Goal: Information Seeking & Learning: Learn about a topic

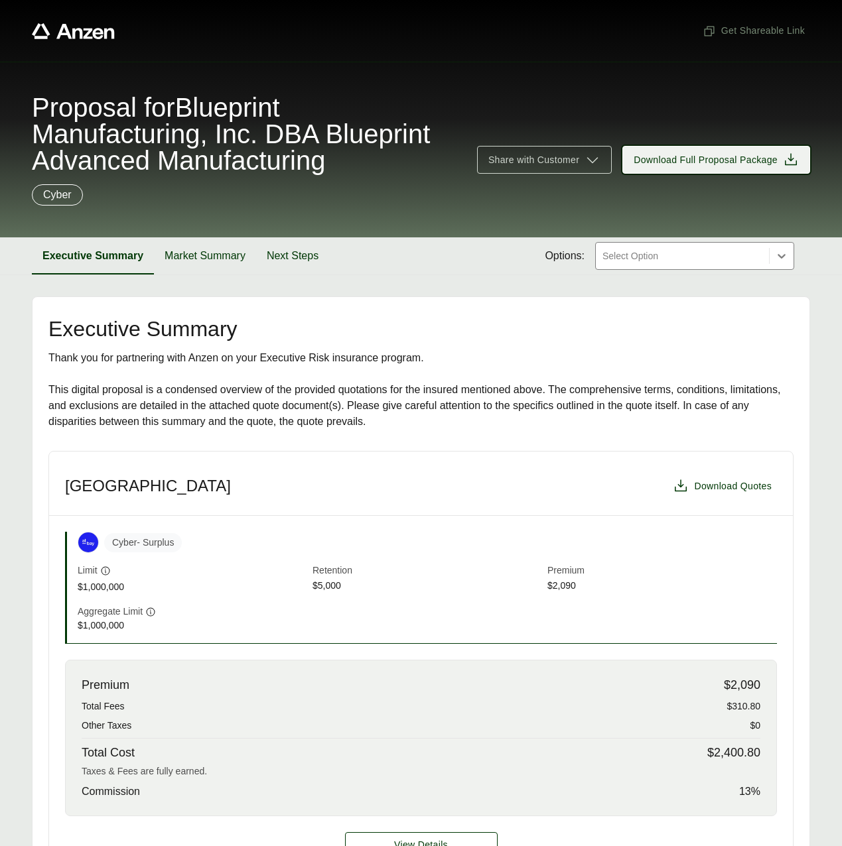
click at [702, 161] on span "Download Full Proposal Package" at bounding box center [705, 160] width 144 height 14
click at [761, 29] on span "Get Shareable Link" at bounding box center [753, 31] width 102 height 14
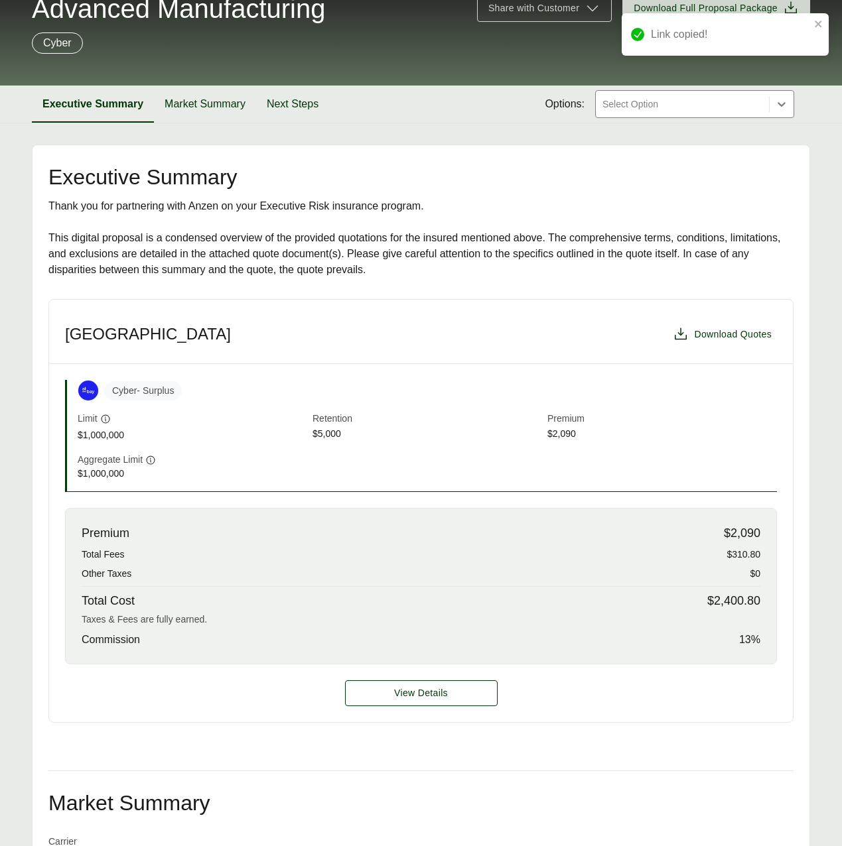
scroll to position [192, 0]
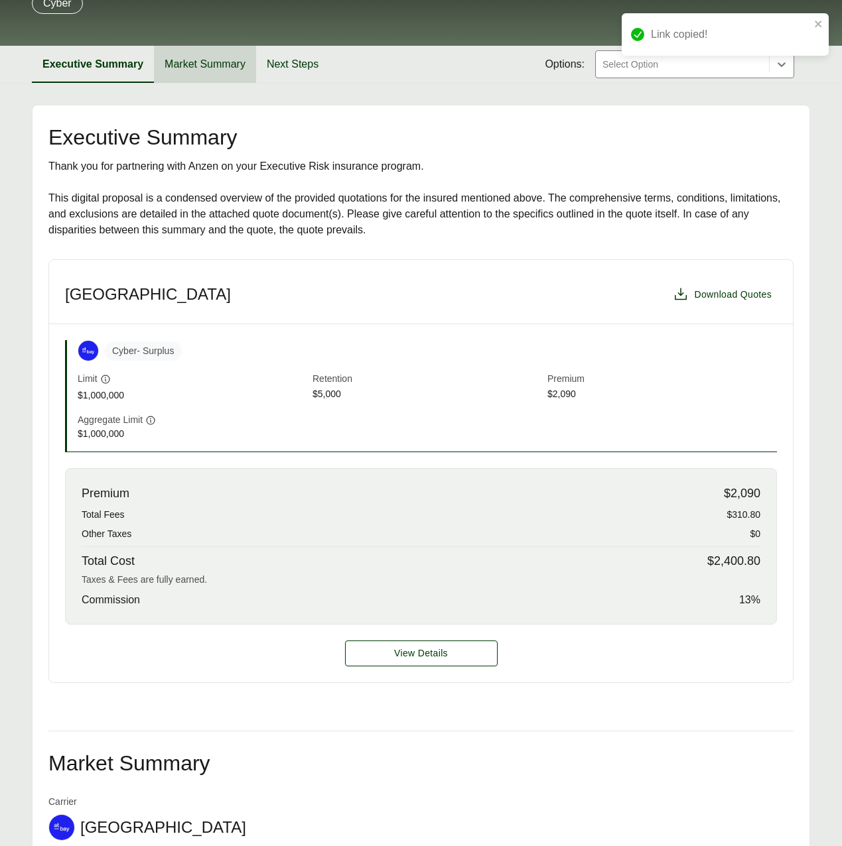
click at [206, 63] on button "Market Summary" at bounding box center [205, 64] width 102 height 37
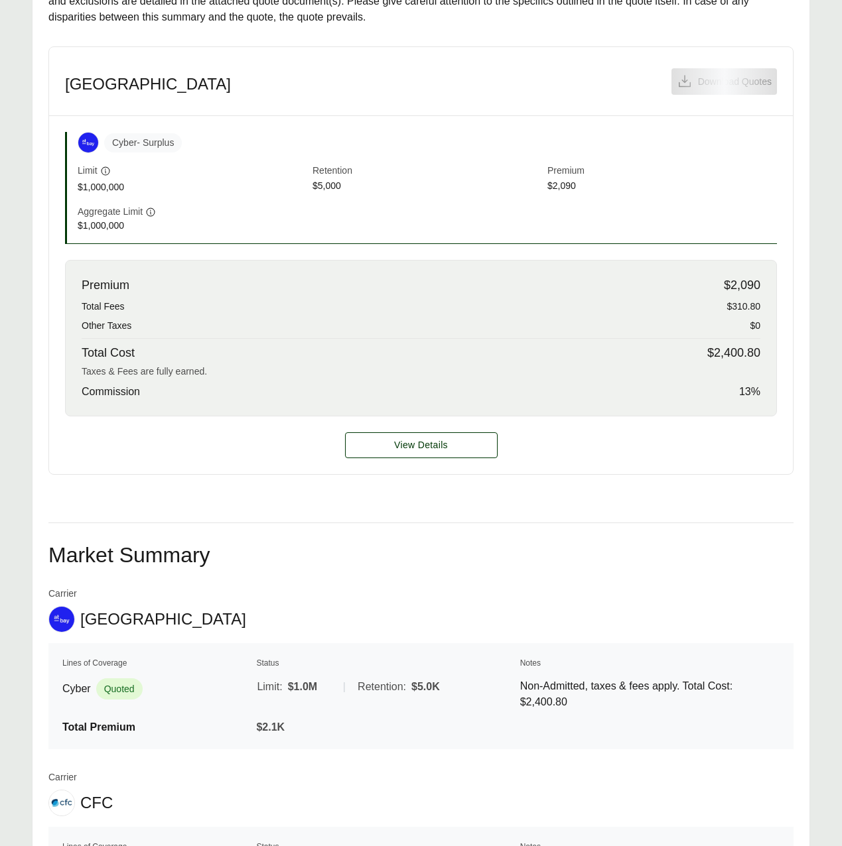
scroll to position [409, 0]
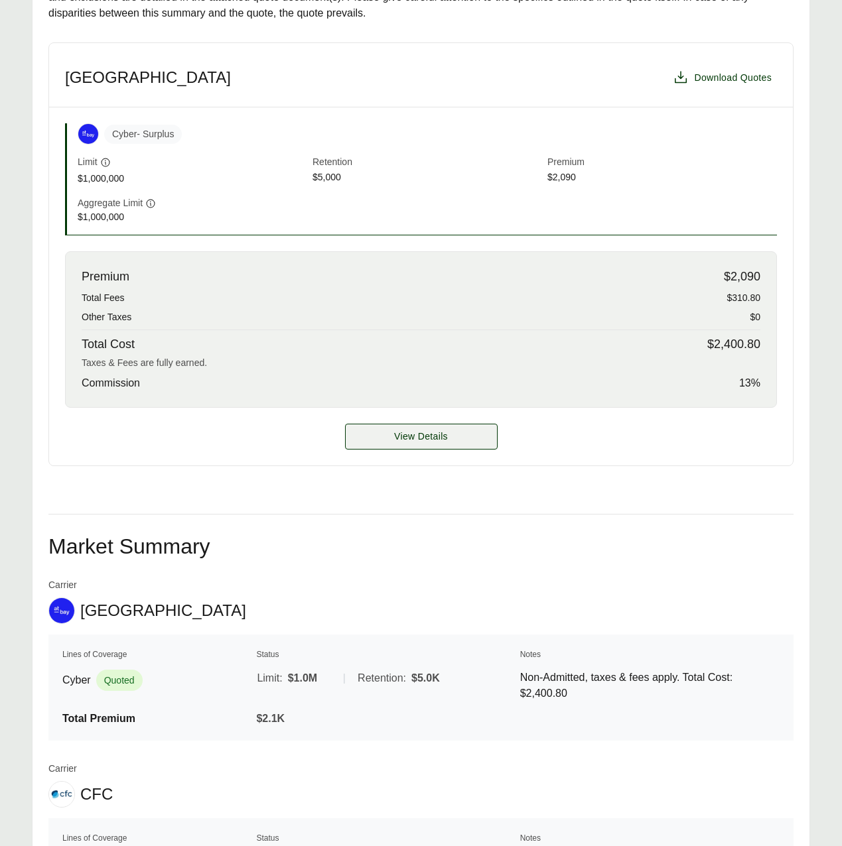
click at [407, 439] on span "View Details" at bounding box center [421, 437] width 54 height 14
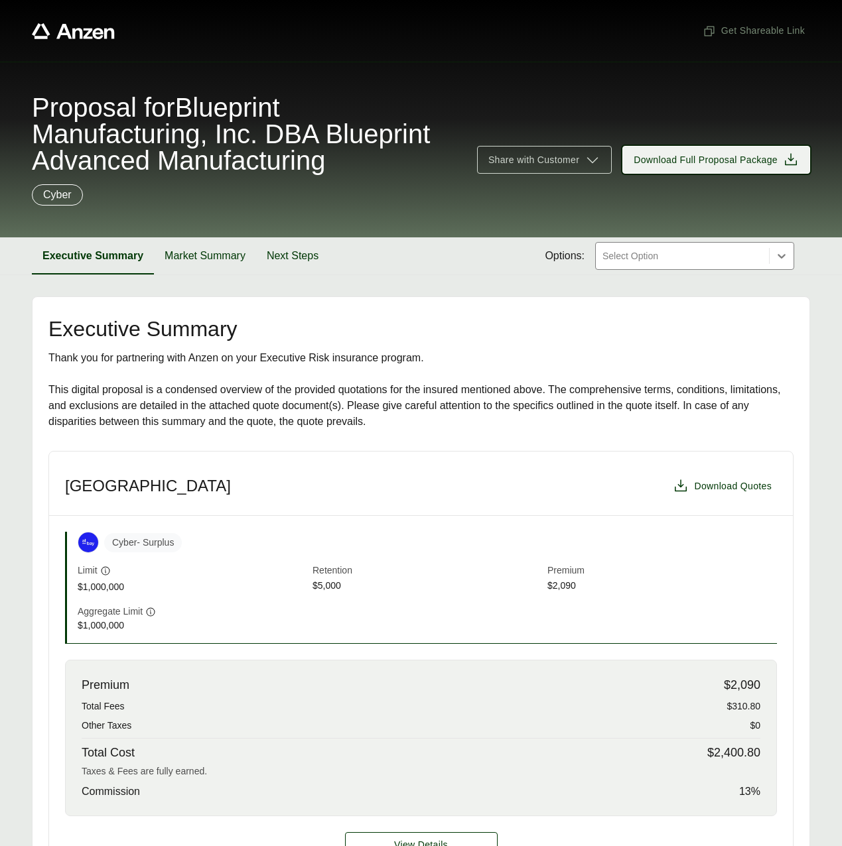
click at [679, 162] on span "Download Full Proposal Package" at bounding box center [705, 160] width 144 height 14
click at [769, 24] on span "Get Shareable Link" at bounding box center [753, 31] width 102 height 14
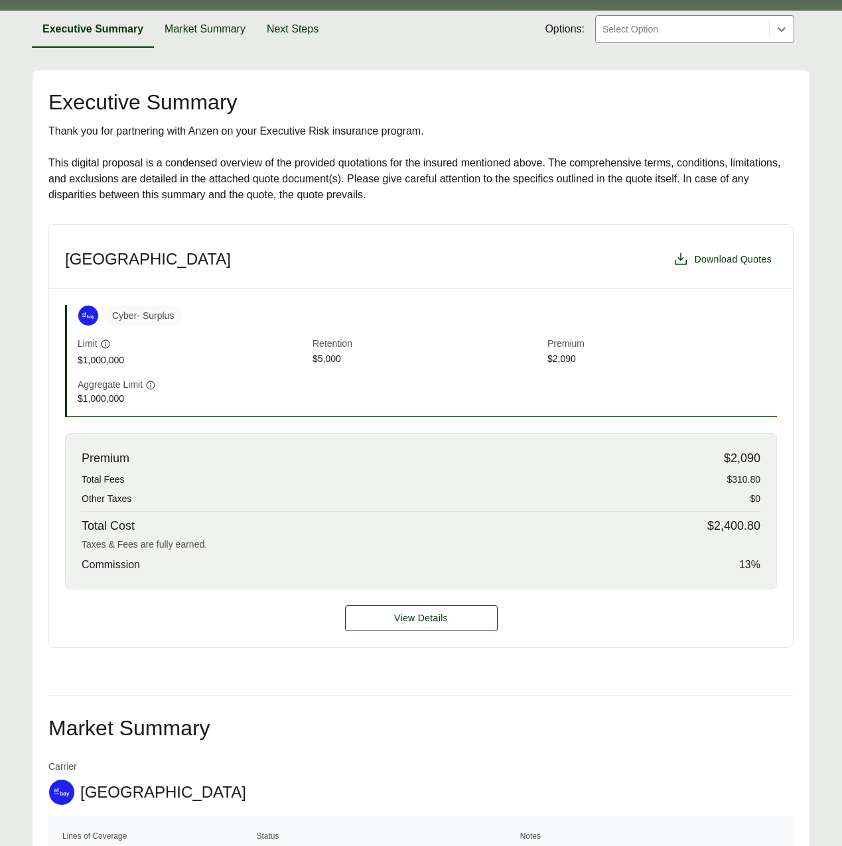
scroll to position [229, 0]
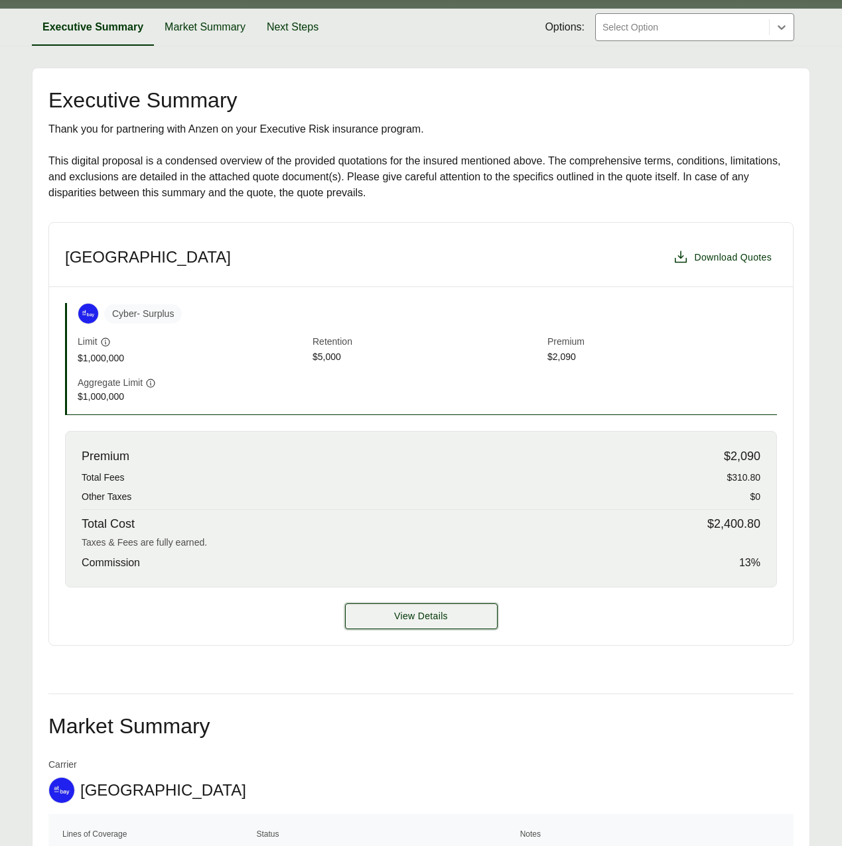
click at [379, 608] on button "View Details" at bounding box center [421, 617] width 153 height 26
click at [385, 616] on button "View Details" at bounding box center [421, 617] width 153 height 26
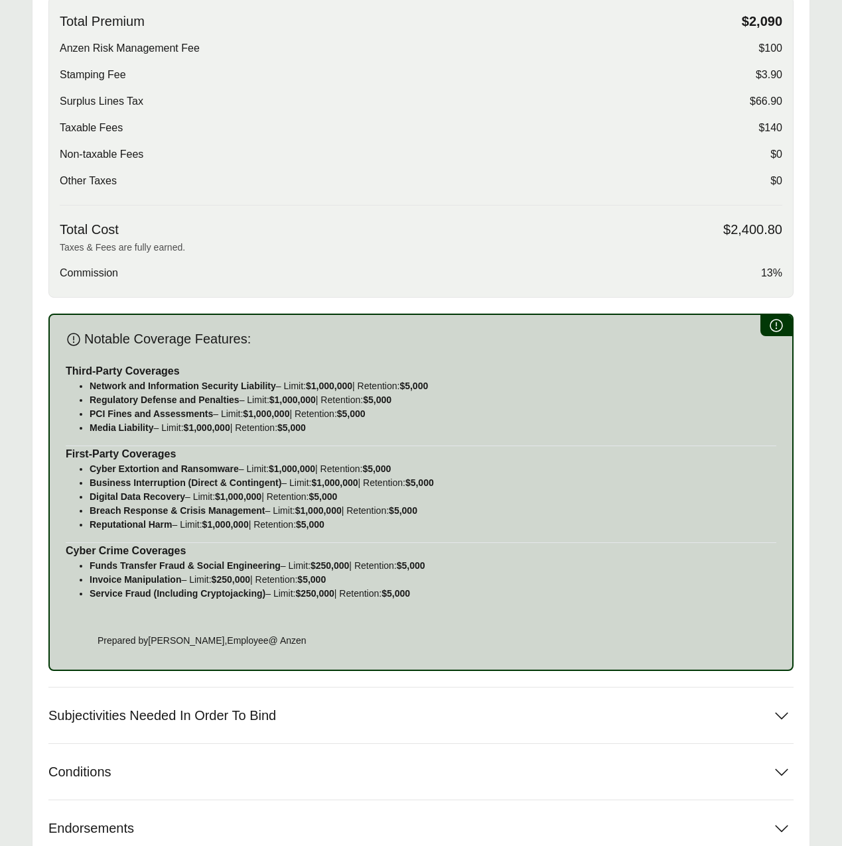
scroll to position [639, 0]
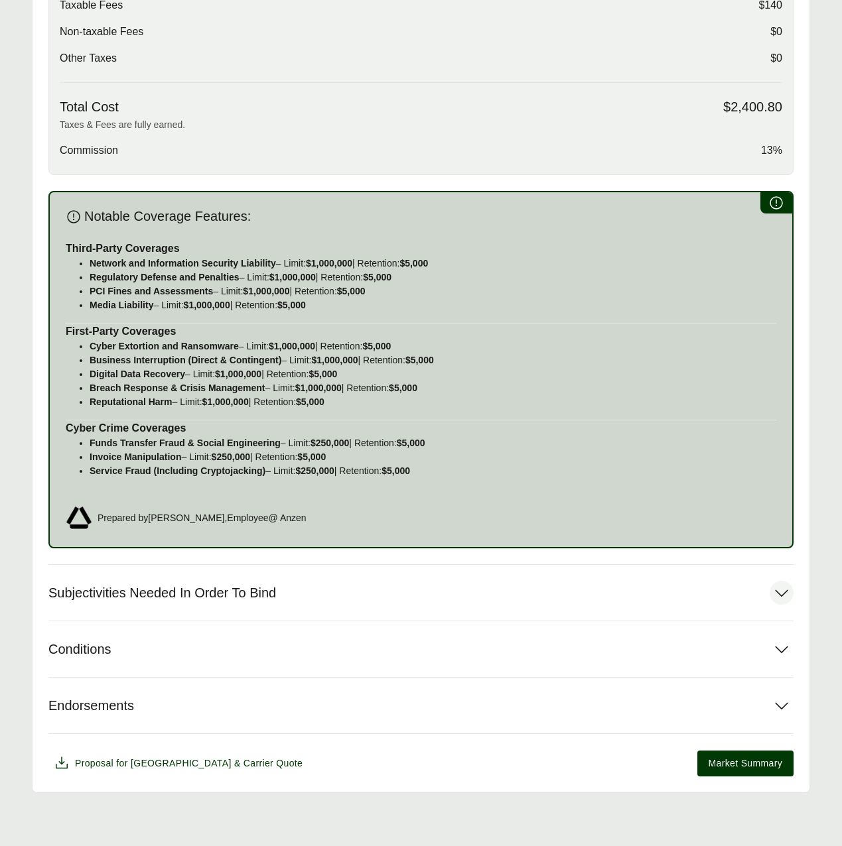
click at [253, 585] on span "Subjectivities Needed In Order To Bind" at bounding box center [162, 593] width 228 height 17
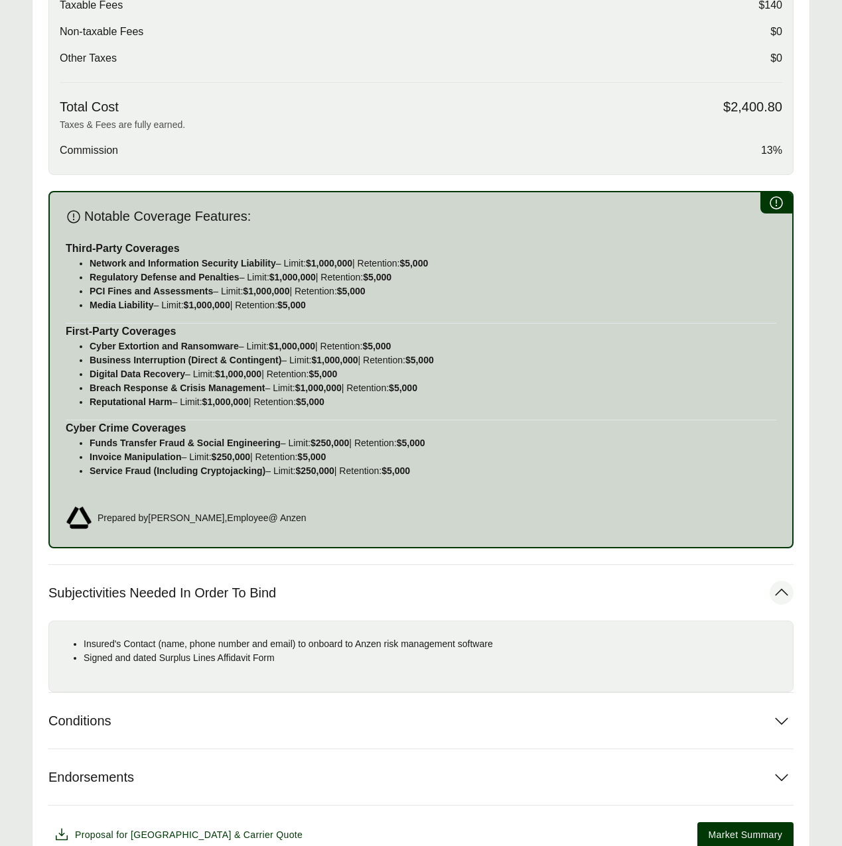
click at [273, 592] on span "Subjectivities Needed In Order To Bind" at bounding box center [162, 593] width 228 height 17
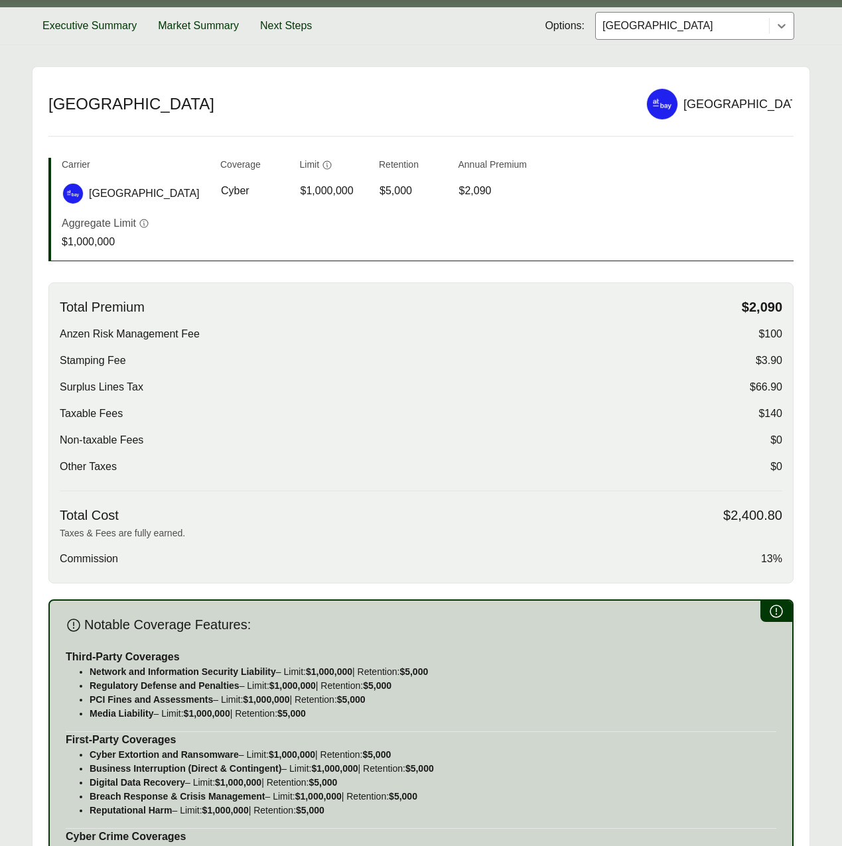
scroll to position [0, 0]
